Goal: Entertainment & Leisure: Browse casually

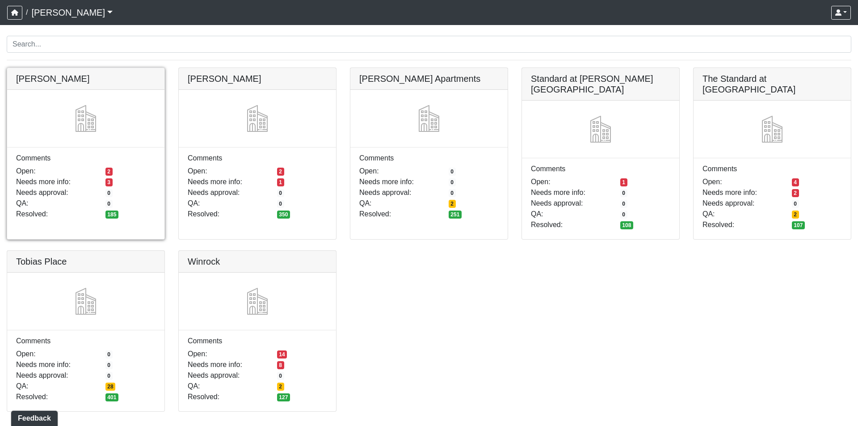
click at [37, 68] on link at bounding box center [85, 68] width 157 height 0
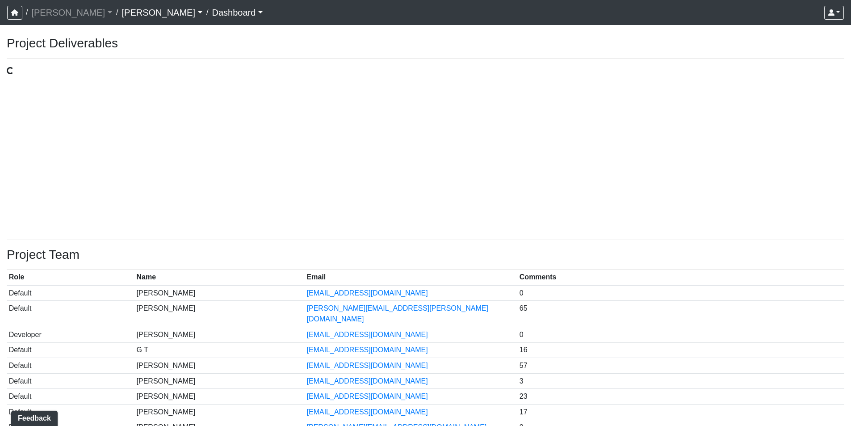
select select "public"
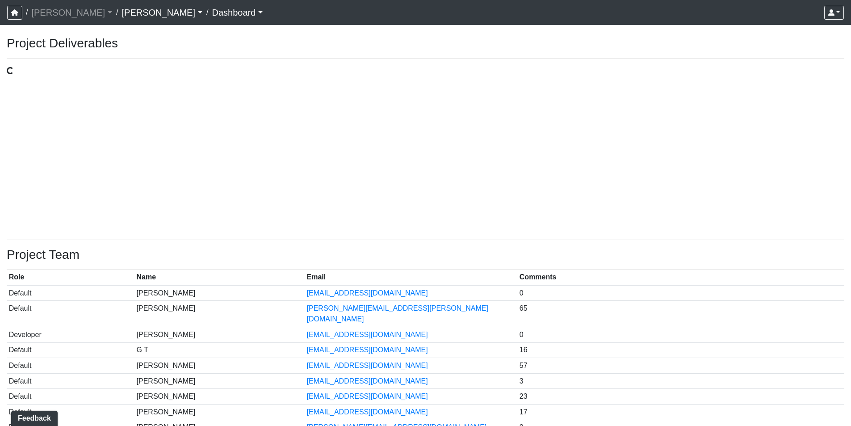
select select "public"
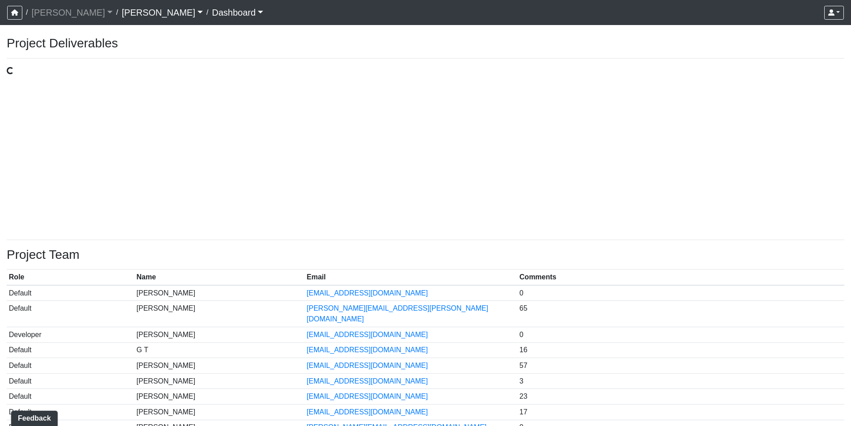
select select "public"
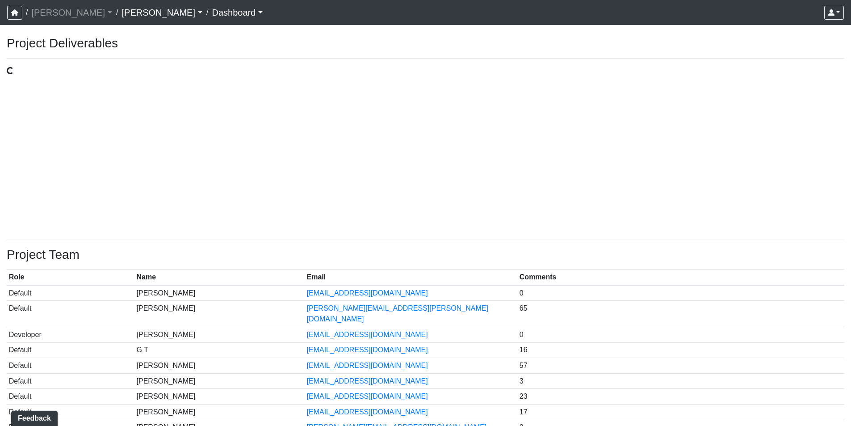
select select "public"
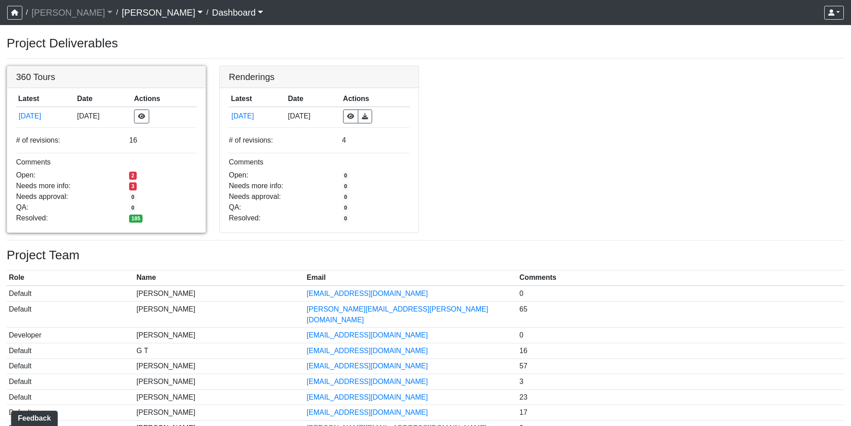
click at [30, 66] on link at bounding box center [106, 66] width 198 height 0
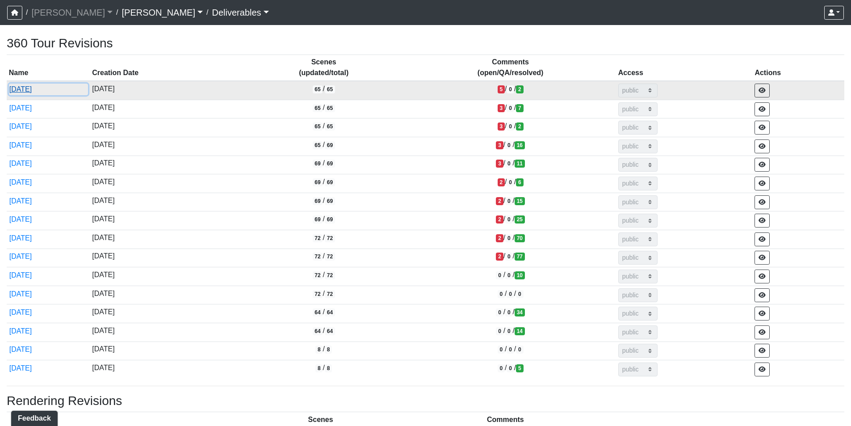
click at [32, 87] on button "5/23/2025" at bounding box center [48, 90] width 79 height 12
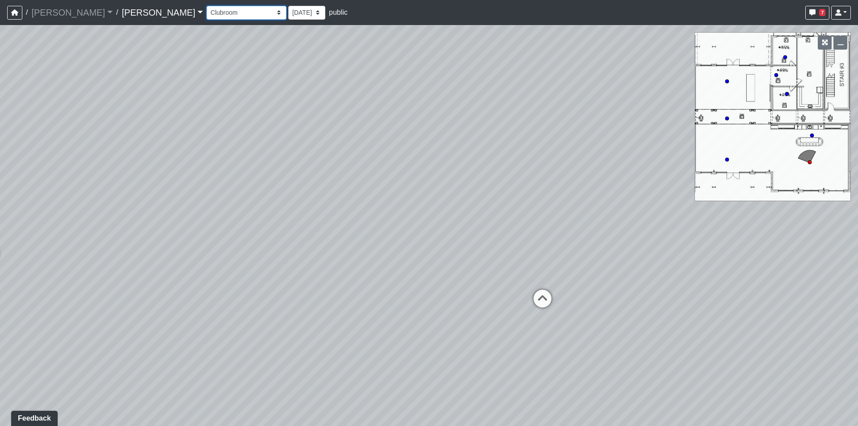
click at [206, 14] on select "Conference Room Conference Room 2 Counter Entrance Pod Pod 2 Pod Entry Carriage…" at bounding box center [246, 13] width 80 height 14
click at [206, 6] on select "Conference Room Conference Room 2 Counter Entrance Pod Pod 2 Pod Entry Carriage…" at bounding box center [246, 13] width 80 height 14
select select "crE15RyHj4F8cXnkqaeQuo"
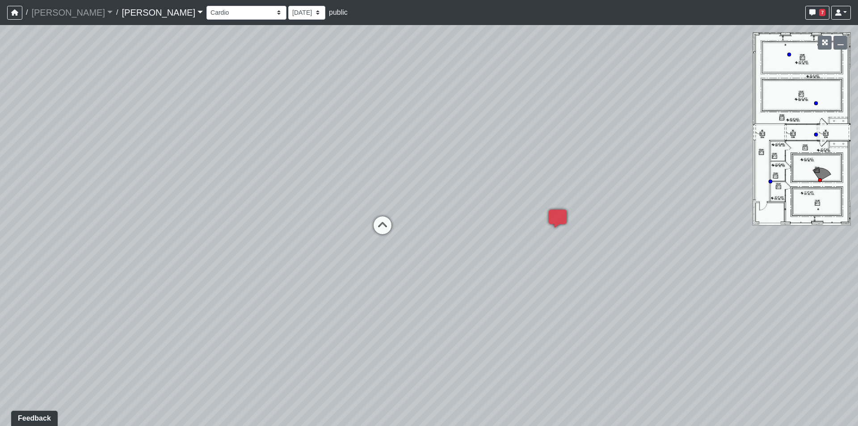
drag, startPoint x: 193, startPoint y: 155, endPoint x: 461, endPoint y: 153, distance: 267.7
click at [448, 155] on div "Loading... Lounge Loading... Clubroom Kitchen Loading... Hallway Loading... Sau…" at bounding box center [429, 225] width 858 height 401
drag, startPoint x: 226, startPoint y: 168, endPoint x: 590, endPoint y: 135, distance: 365.2
click at [560, 145] on div "Loading... Lounge Loading... Clubroom Kitchen Loading... Hallway Loading... Sau…" at bounding box center [429, 225] width 858 height 401
drag, startPoint x: 389, startPoint y: 163, endPoint x: 287, endPoint y: 240, distance: 127.5
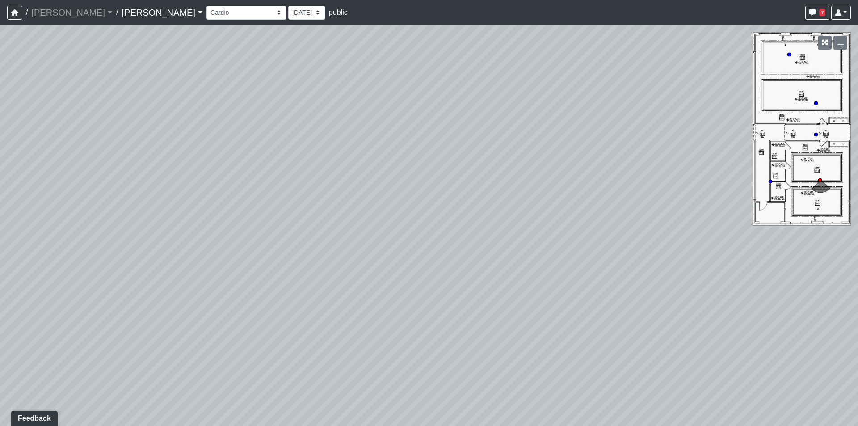
click at [287, 240] on div "Loading... Lounge Loading... Clubroom Kitchen Loading... Hallway Loading... Sau…" at bounding box center [429, 225] width 858 height 401
drag, startPoint x: 478, startPoint y: 237, endPoint x: 408, endPoint y: 231, distance: 69.5
click at [408, 231] on div "Loading... Lounge Loading... Clubroom Kitchen Loading... Hallway Loading... Sau…" at bounding box center [429, 225] width 858 height 401
